Goal: Transaction & Acquisition: Purchase product/service

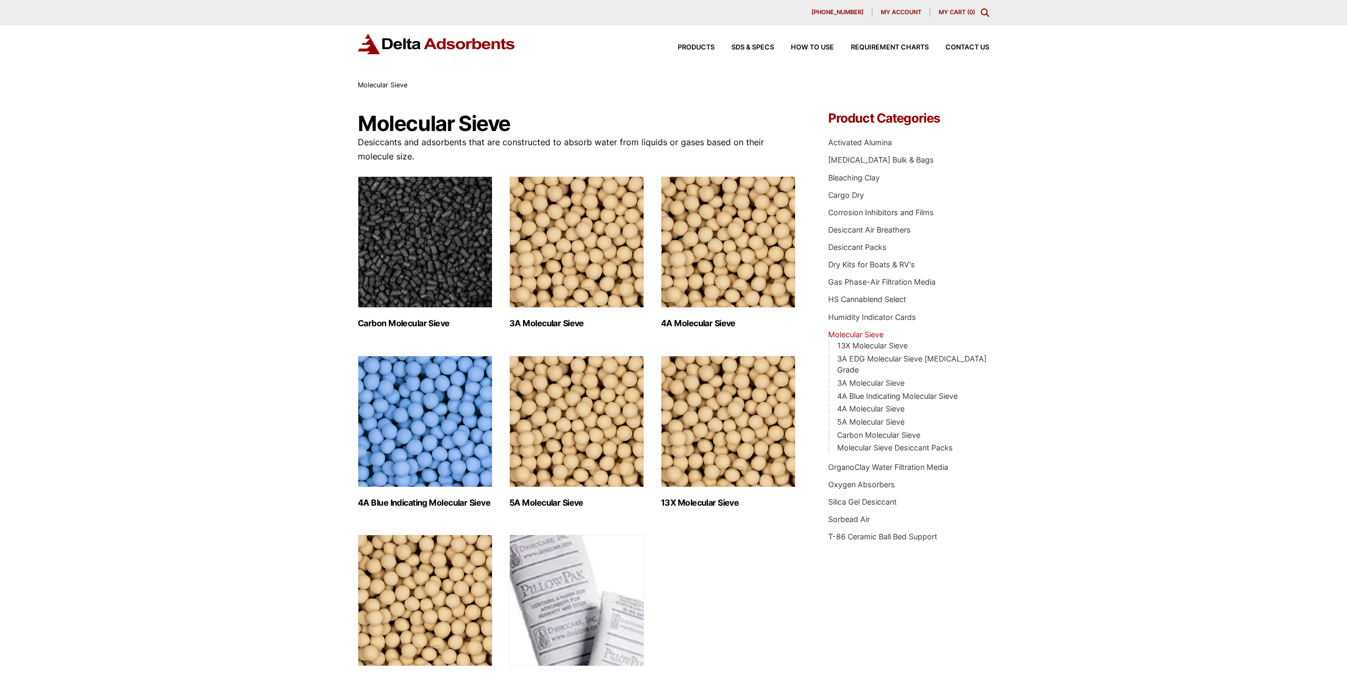
click at [539, 274] on img "Visit product category 3A Molecular Sieve" at bounding box center [576, 242] width 135 height 132
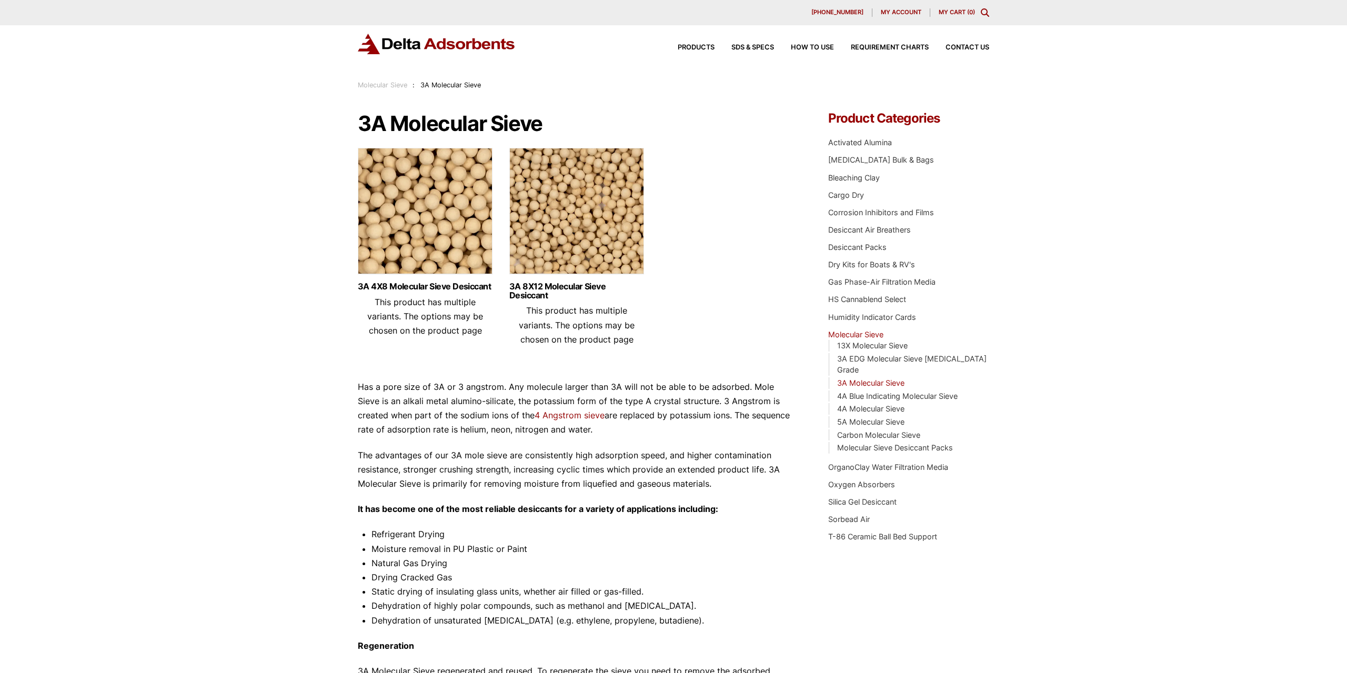
click at [571, 266] on img at bounding box center [576, 214] width 135 height 132
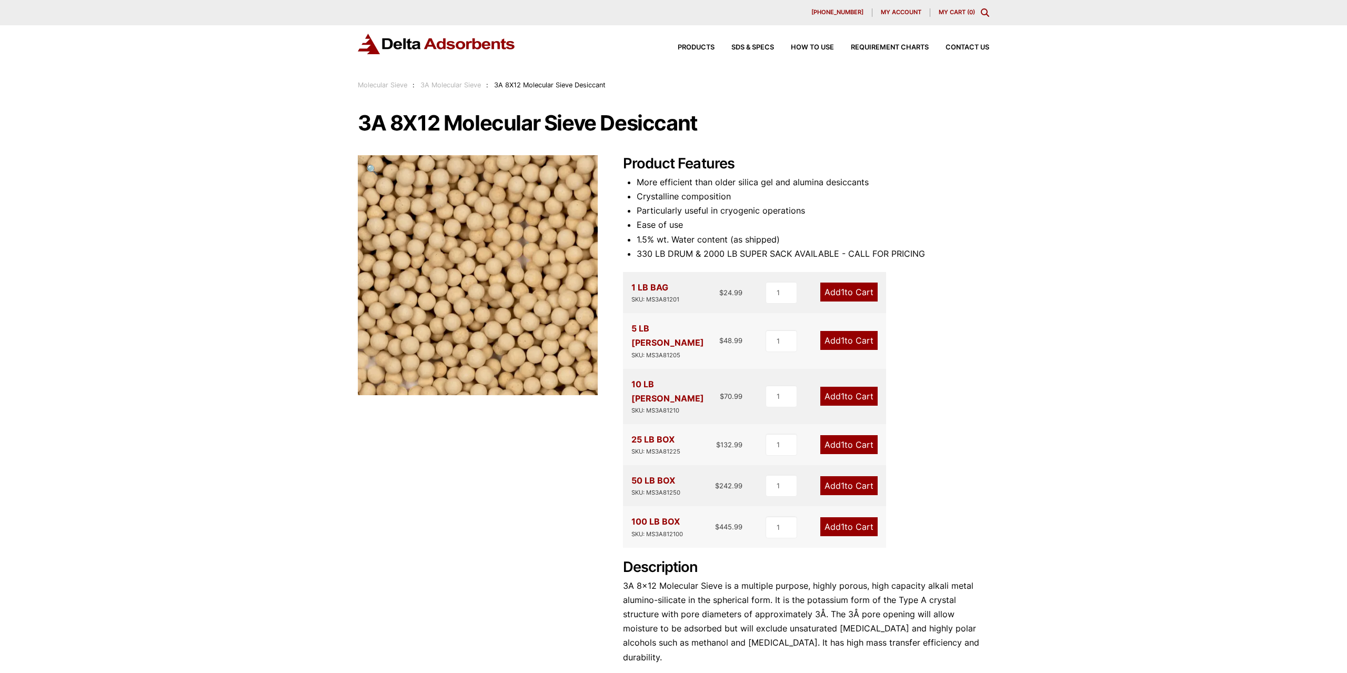
click at [847, 476] on link "Add 1 to Cart" at bounding box center [848, 485] width 57 height 19
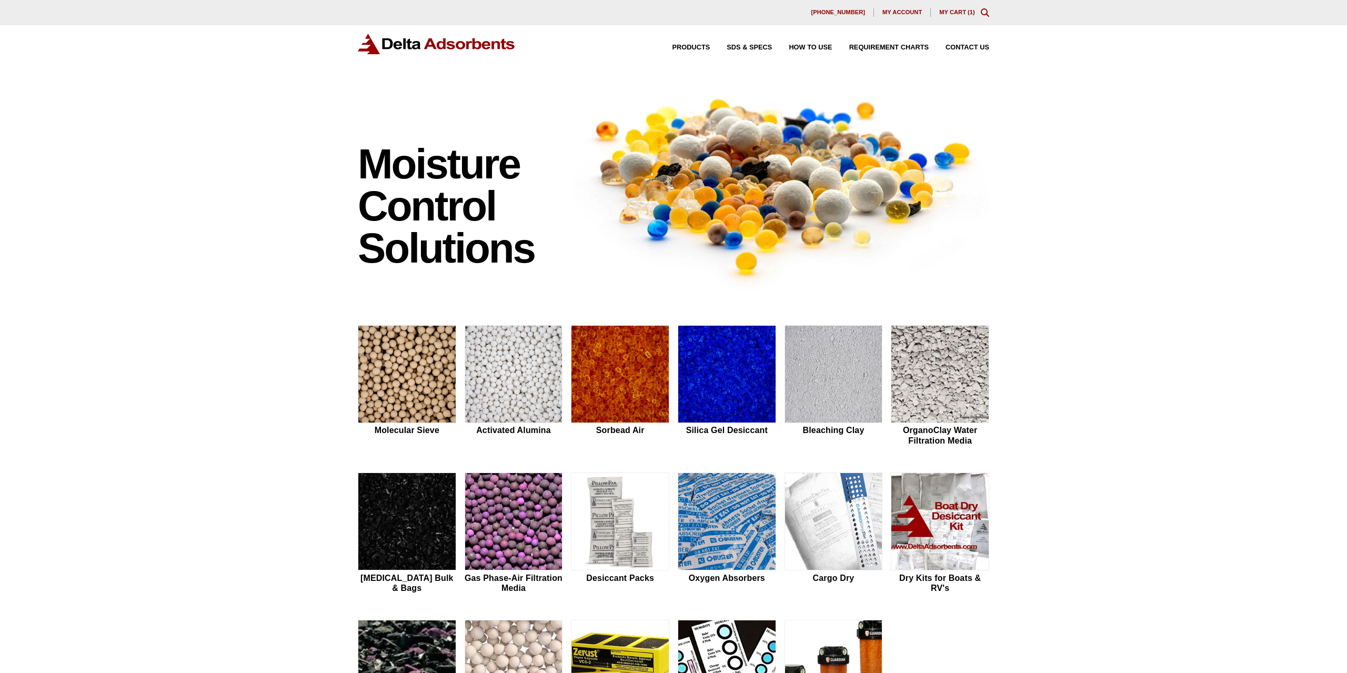
click at [967, 13] on link "My Cart ( 1 )" at bounding box center [957, 12] width 36 height 6
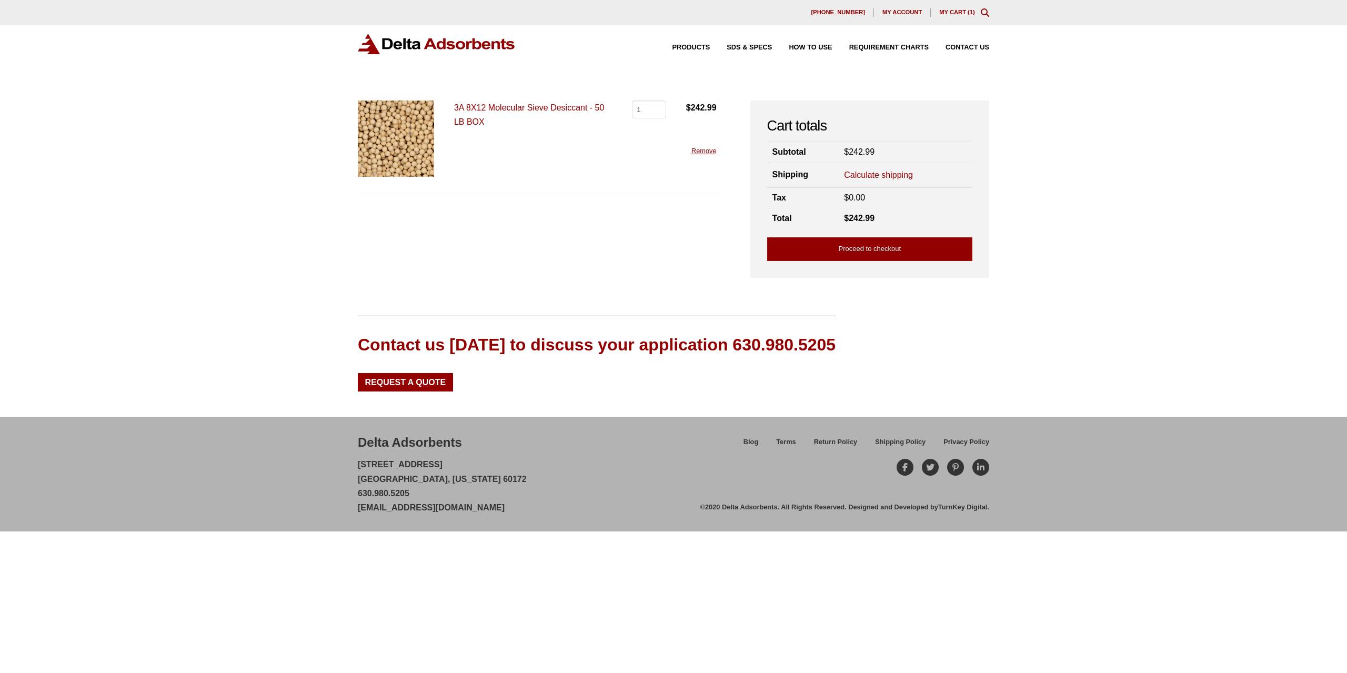
click at [894, 11] on span "My account" at bounding box center [901, 12] width 39 height 6
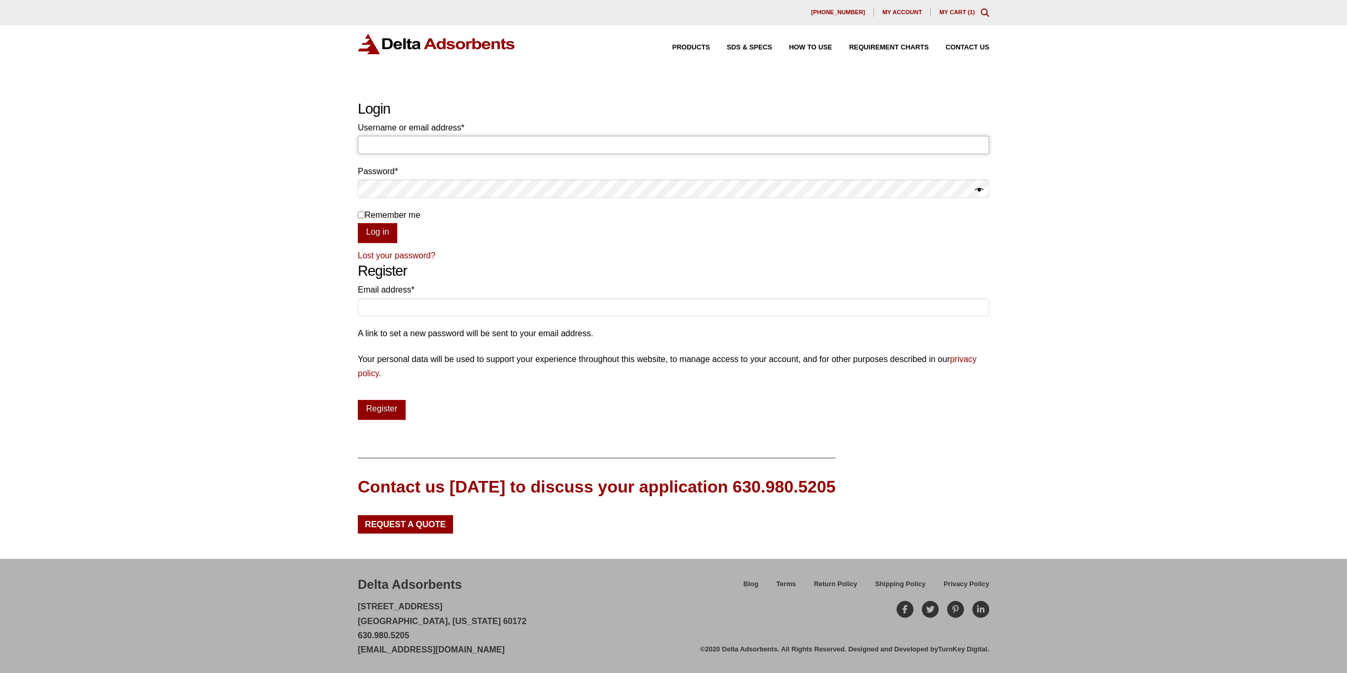
click at [431, 146] on input "Username or email address * Required" at bounding box center [673, 145] width 631 height 18
type input "[EMAIL_ADDRESS][DOMAIN_NAME]"
click at [358, 223] on button "Log in" at bounding box center [377, 233] width 39 height 20
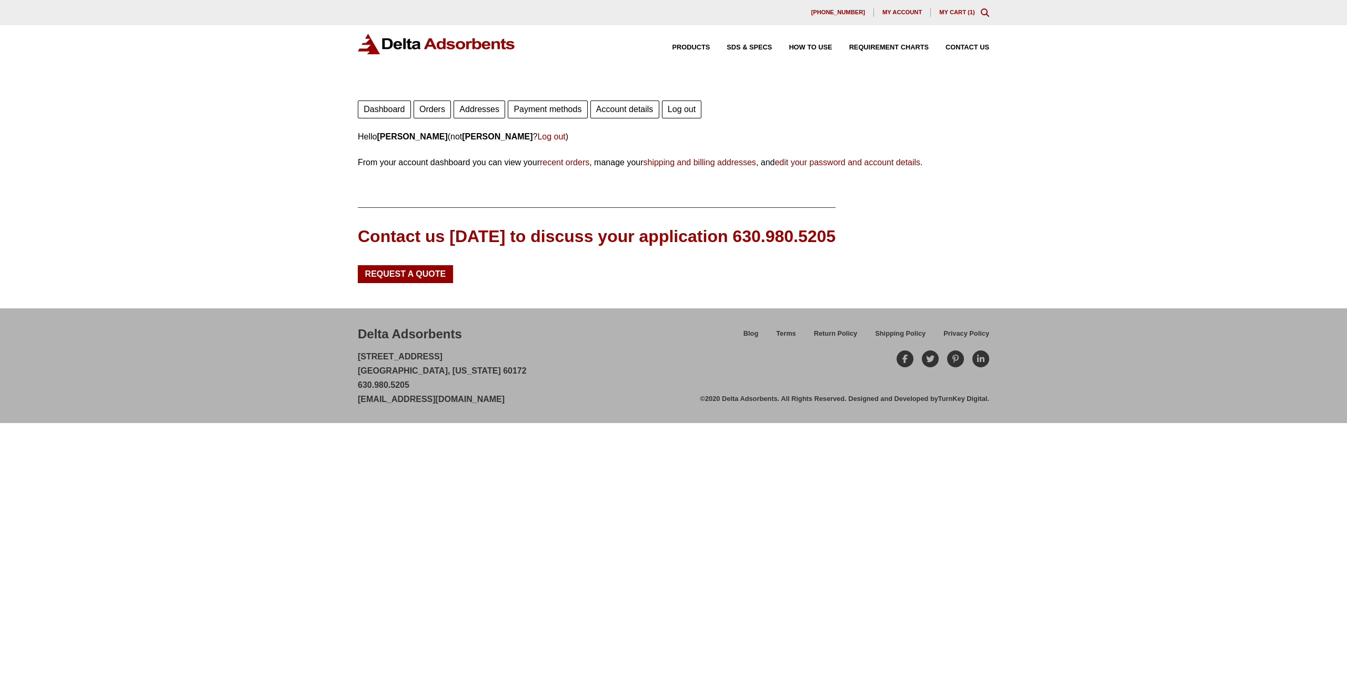
click at [956, 15] on link "My Cart ( 1 )" at bounding box center [957, 12] width 36 height 6
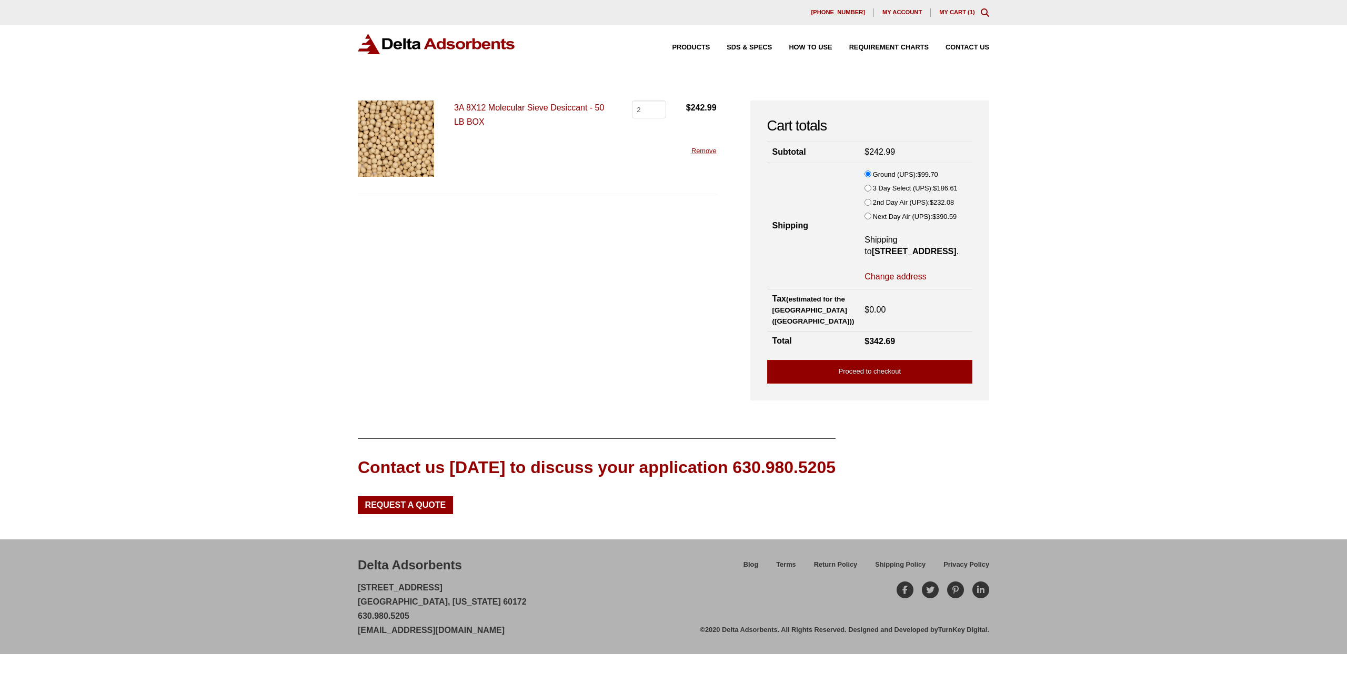
type input "2"
click at [660, 108] on input "2" at bounding box center [649, 109] width 34 height 18
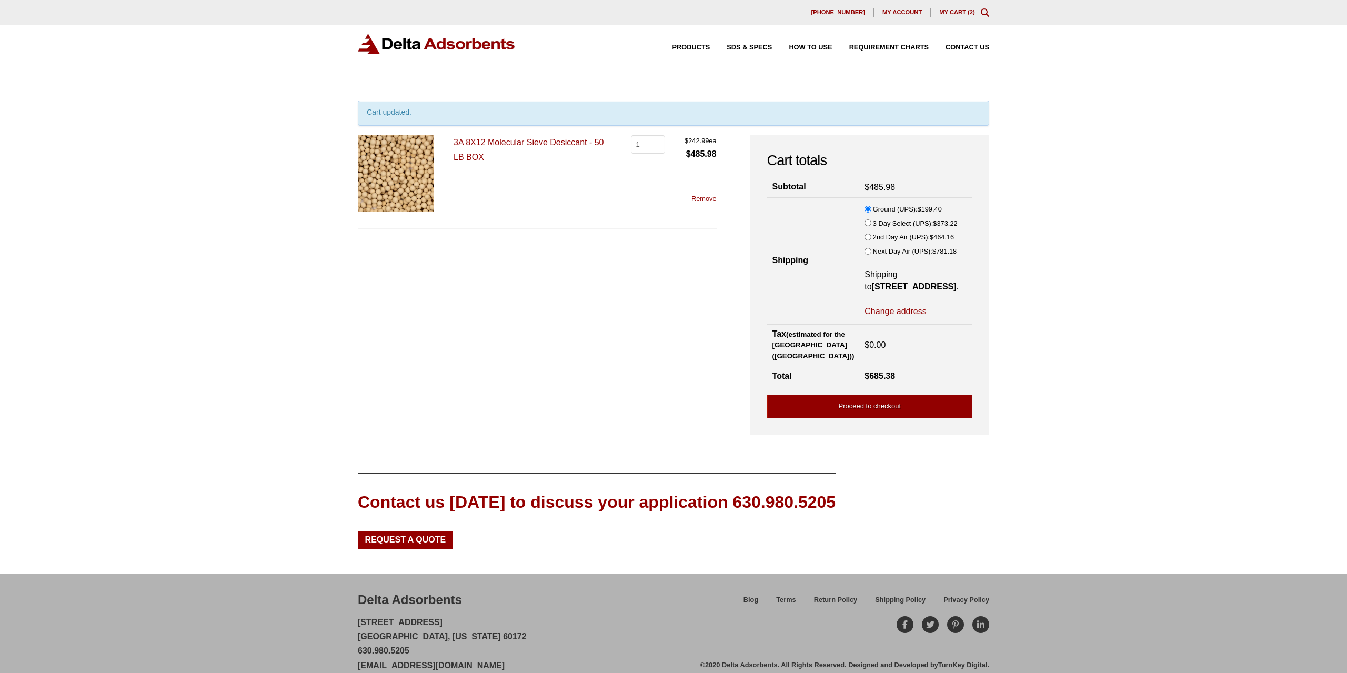
type input "1"
drag, startPoint x: 654, startPoint y: 147, endPoint x: 659, endPoint y: 146, distance: 5.4
click at [656, 146] on input "1" at bounding box center [648, 144] width 34 height 18
click at [843, 418] on link "Proceed to checkout" at bounding box center [869, 407] width 205 height 24
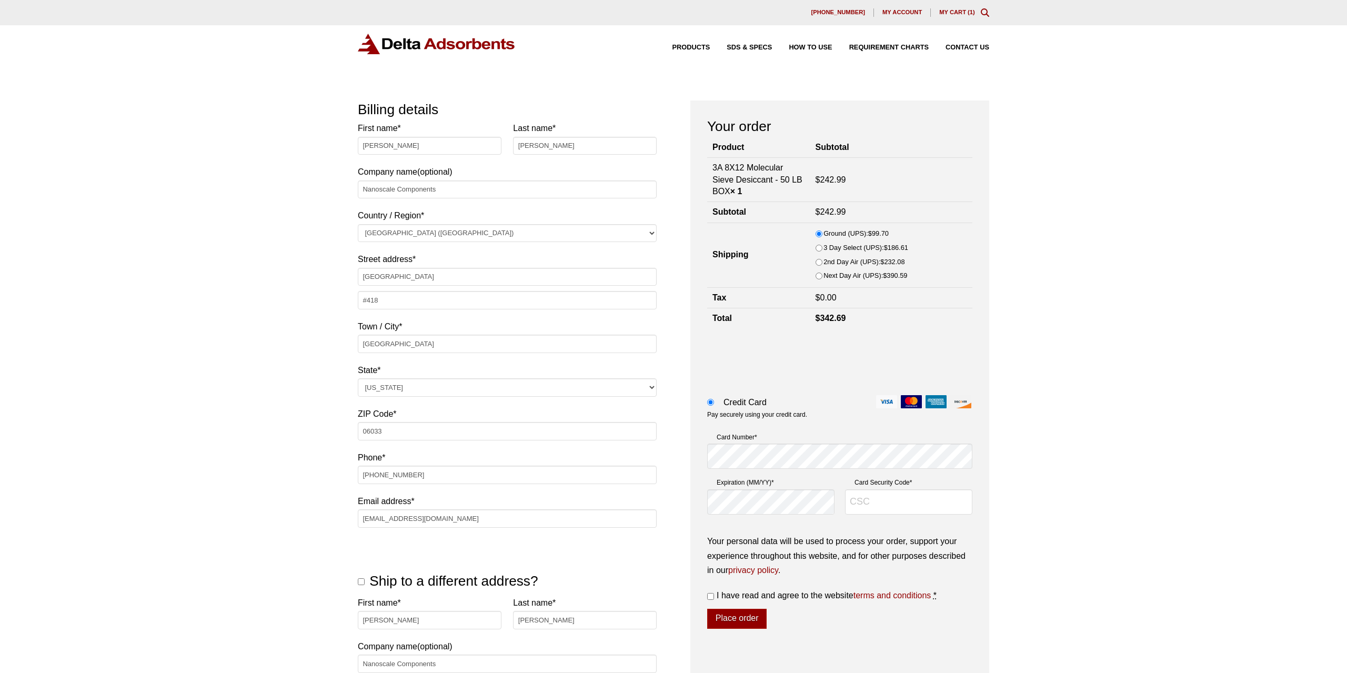
select select "CT"
click at [402, 152] on input "Chris" at bounding box center [430, 146] width 144 height 18
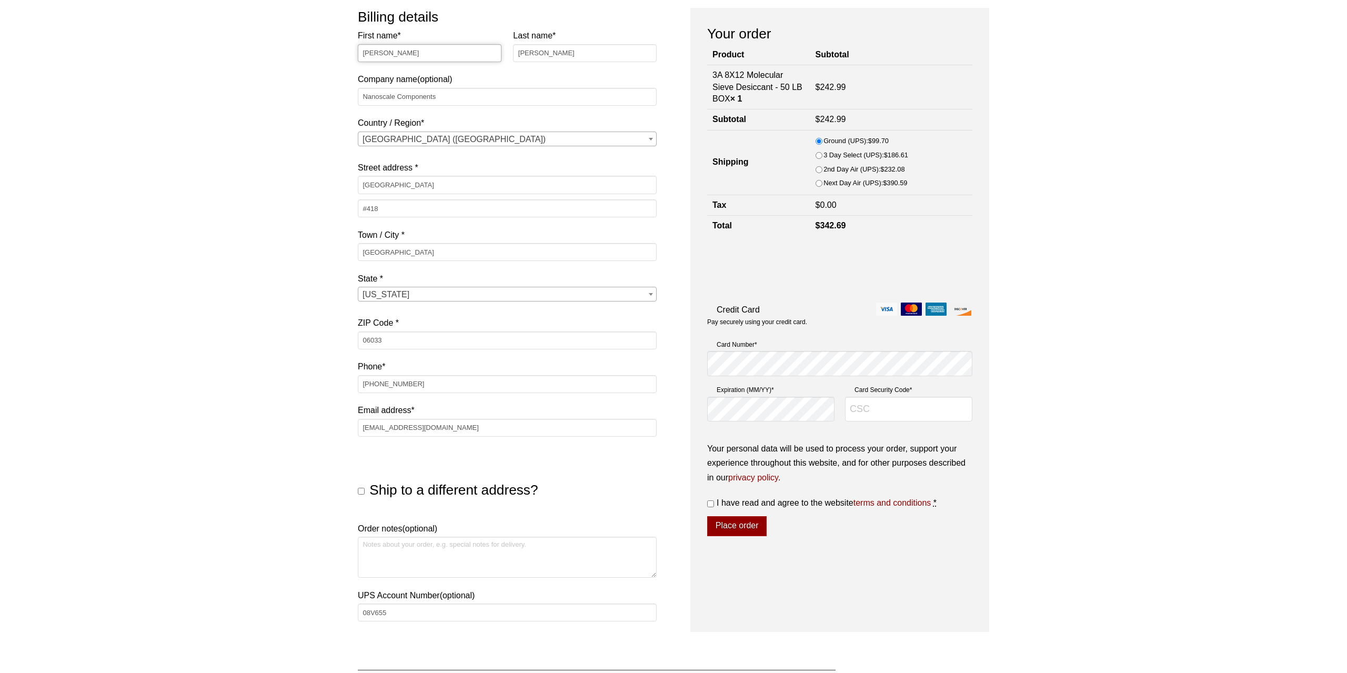
scroll to position [109, 0]
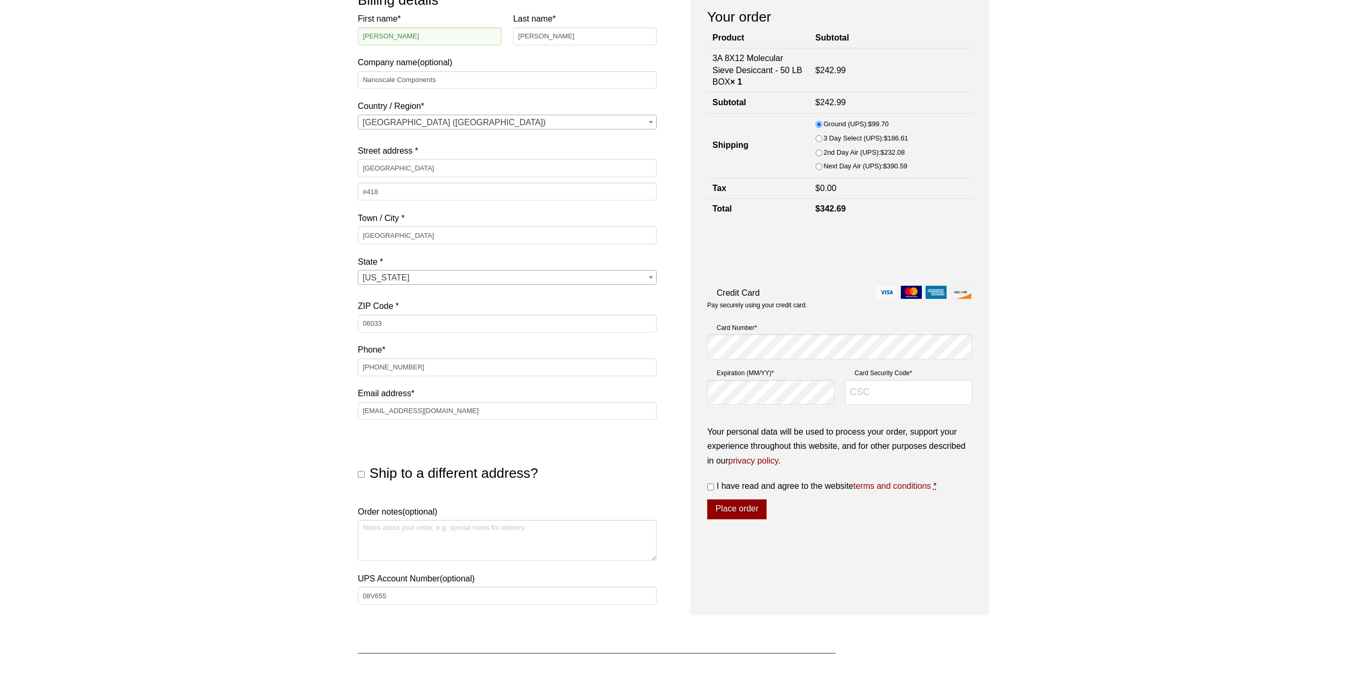
click at [381, 480] on span "Ship to a different address?" at bounding box center [453, 473] width 168 height 16
click at [365, 478] on input "Ship to a different address?" at bounding box center [361, 474] width 7 height 7
checkbox input "true"
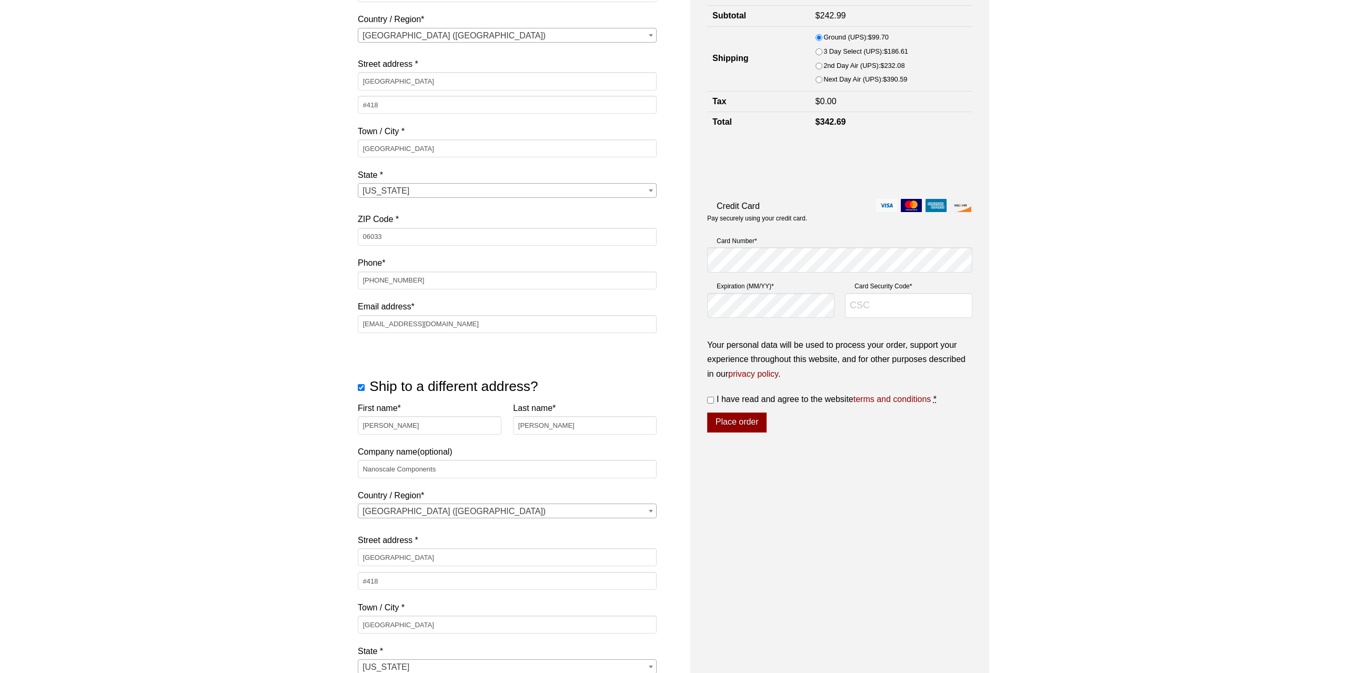
scroll to position [219, 0]
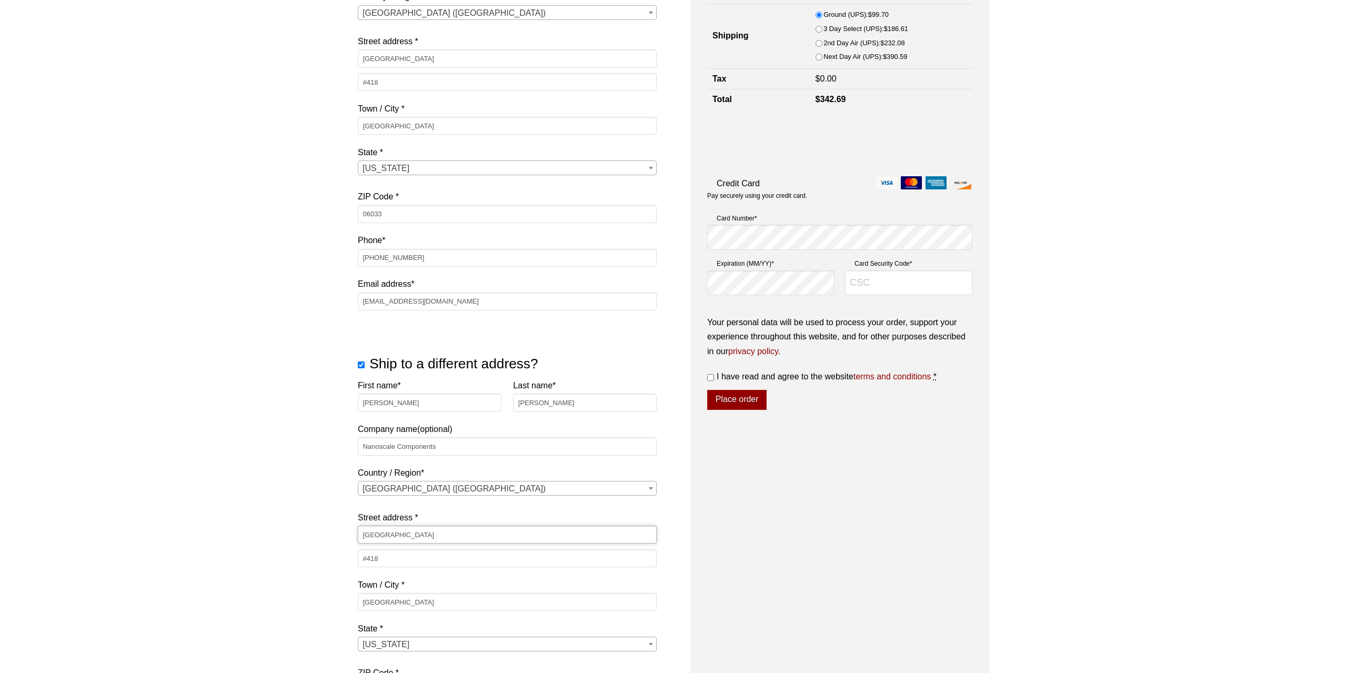
drag, startPoint x: 462, startPoint y: 533, endPoint x: 277, endPoint y: 479, distance: 193.1
click at [358, 526] on input "[GEOGRAPHIC_DATA]" at bounding box center [507, 535] width 299 height 18
type input "7"
type input "Suraj"
type input "Deshpande"
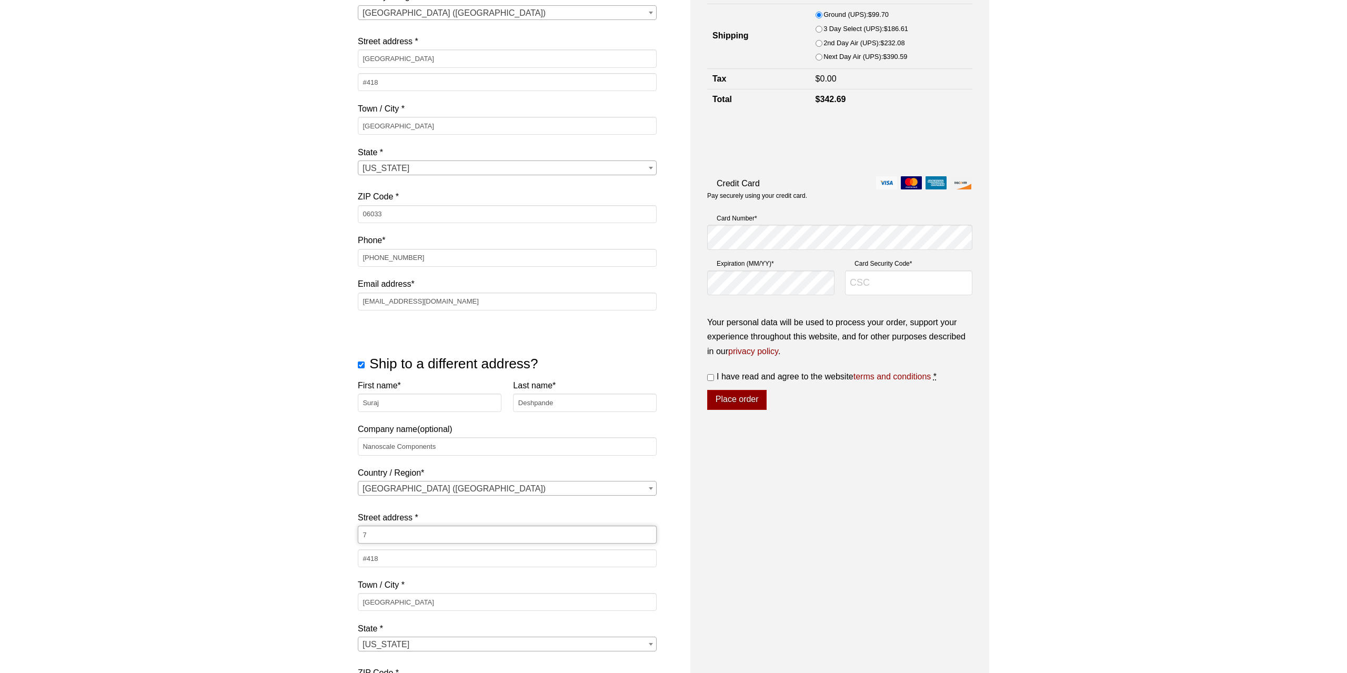
type input "[STREET_ADDRESS]"
type input "Unit 2"
type input "Bedford"
select select "NH"
type input "03110"
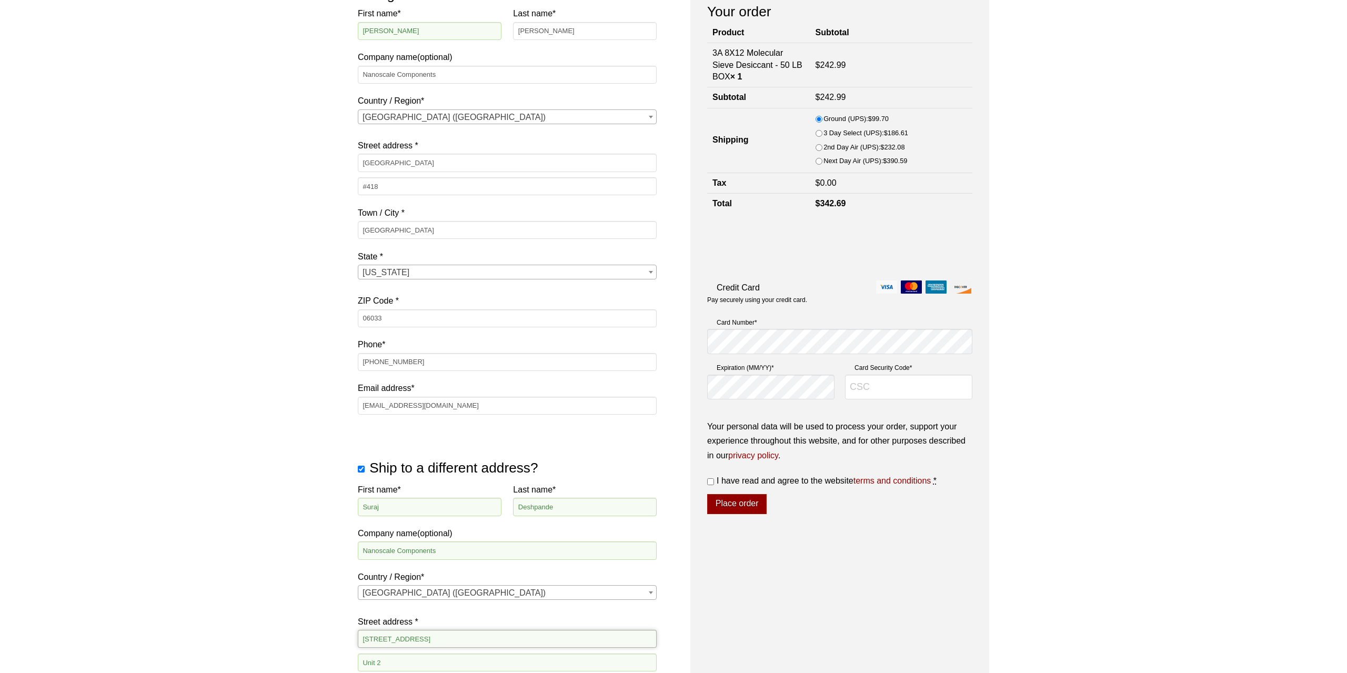
scroll to position [109, 0]
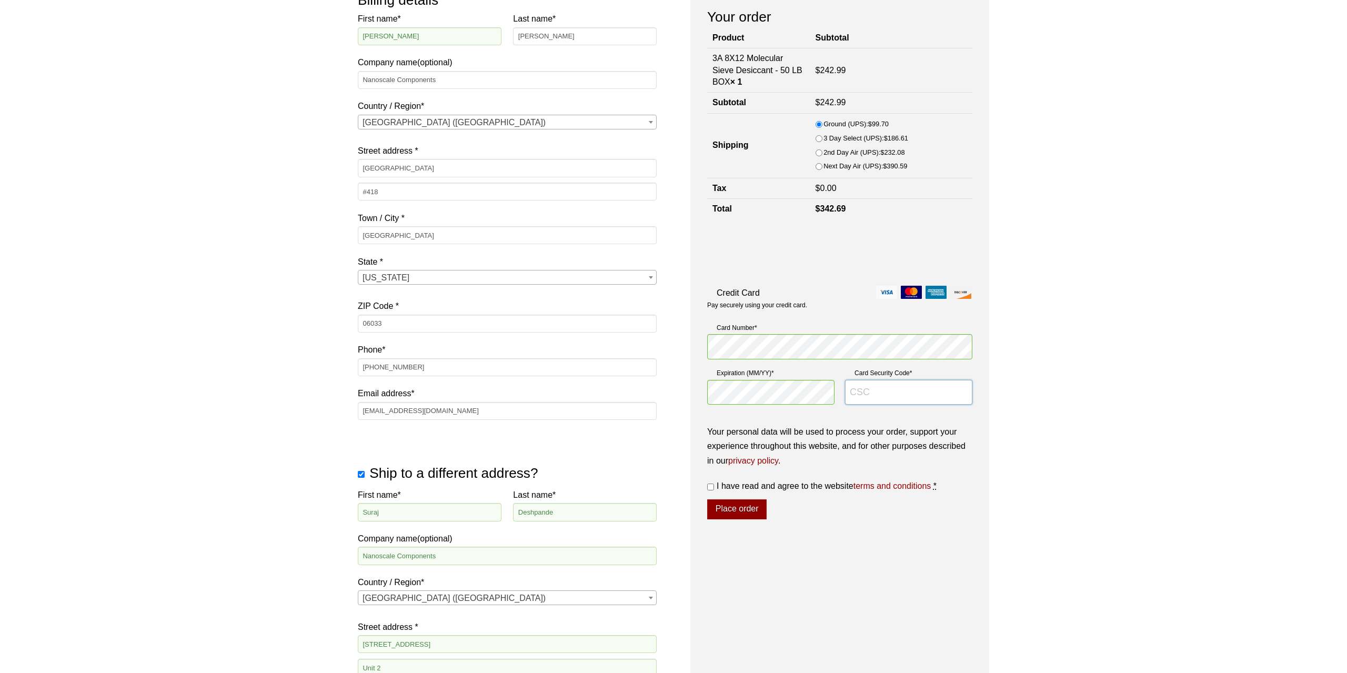
click at [895, 397] on input "Card Security Code *" at bounding box center [908, 392] width 127 height 25
type input "4346"
click at [829, 484] on span "I have read and agree to the website terms and conditions" at bounding box center [824, 485] width 214 height 9
click at [714, 484] on input "I have read and agree to the website terms and conditions *" at bounding box center [710, 486] width 7 height 7
checkbox input "true"
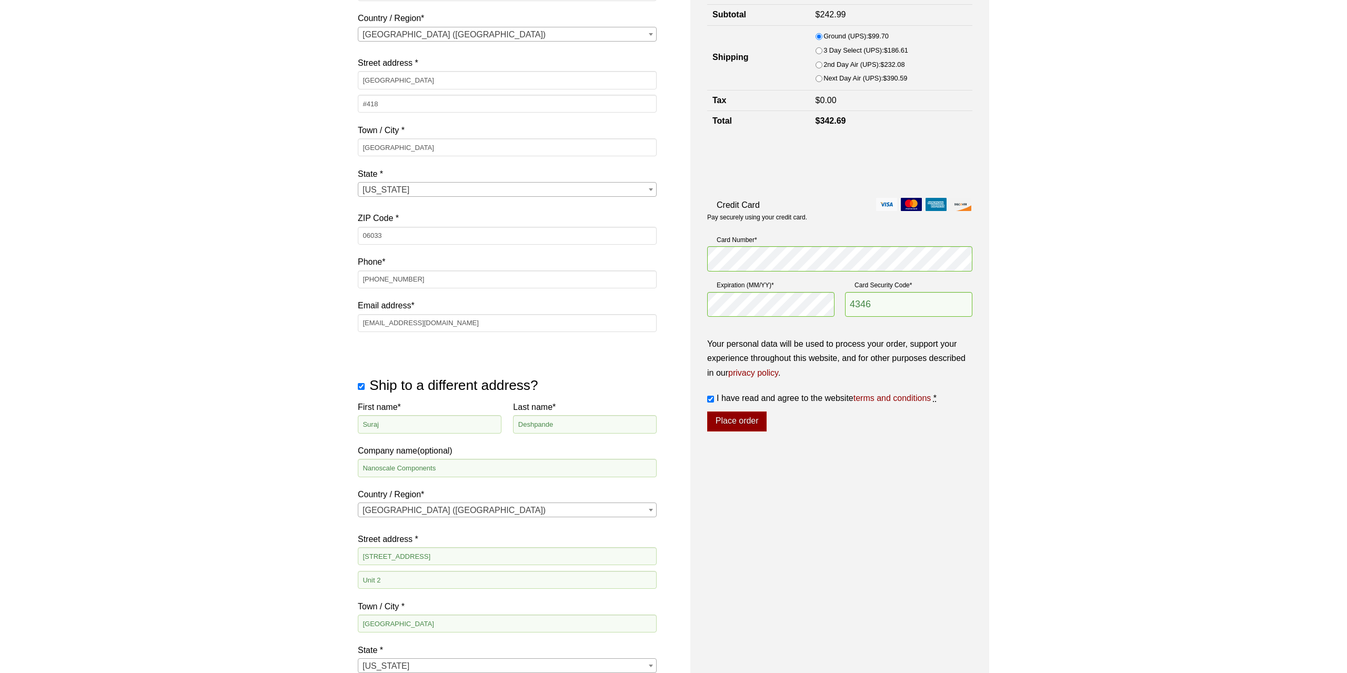
scroll to position [219, 0]
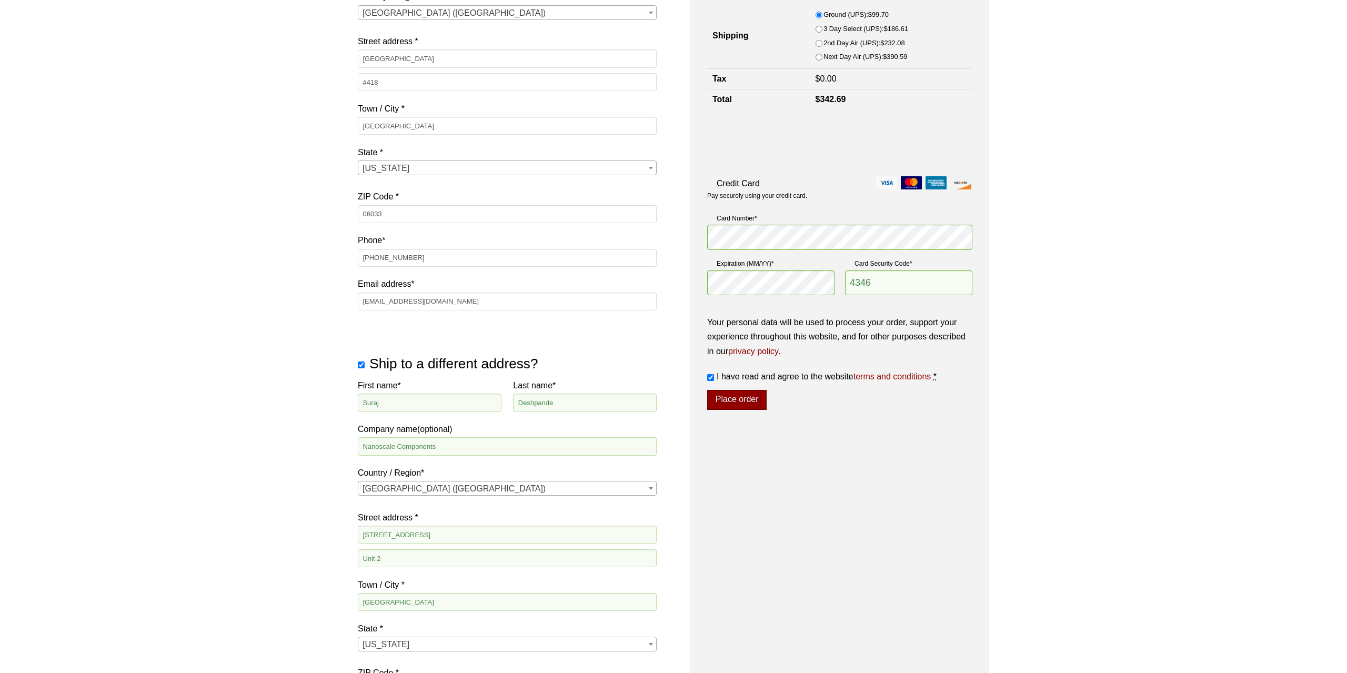
click at [727, 406] on button "Place order" at bounding box center [736, 400] width 59 height 20
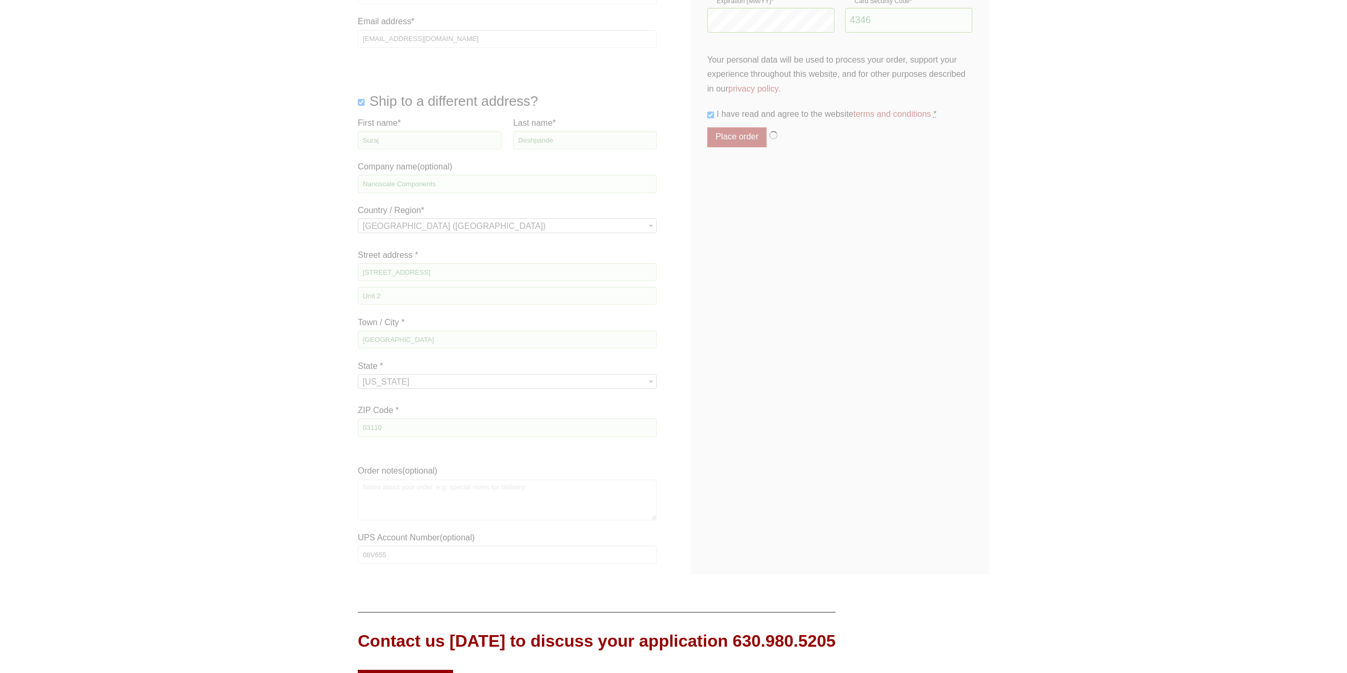
scroll to position [492, 0]
